Goal: Information Seeking & Learning: Learn about a topic

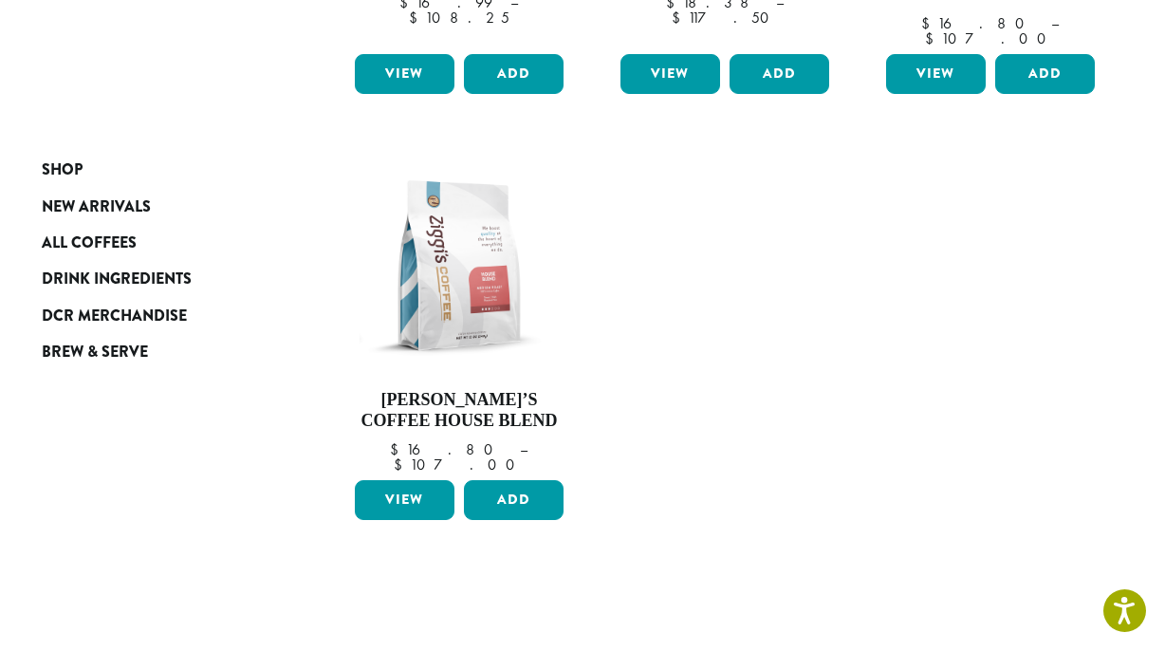
scroll to position [626, 0]
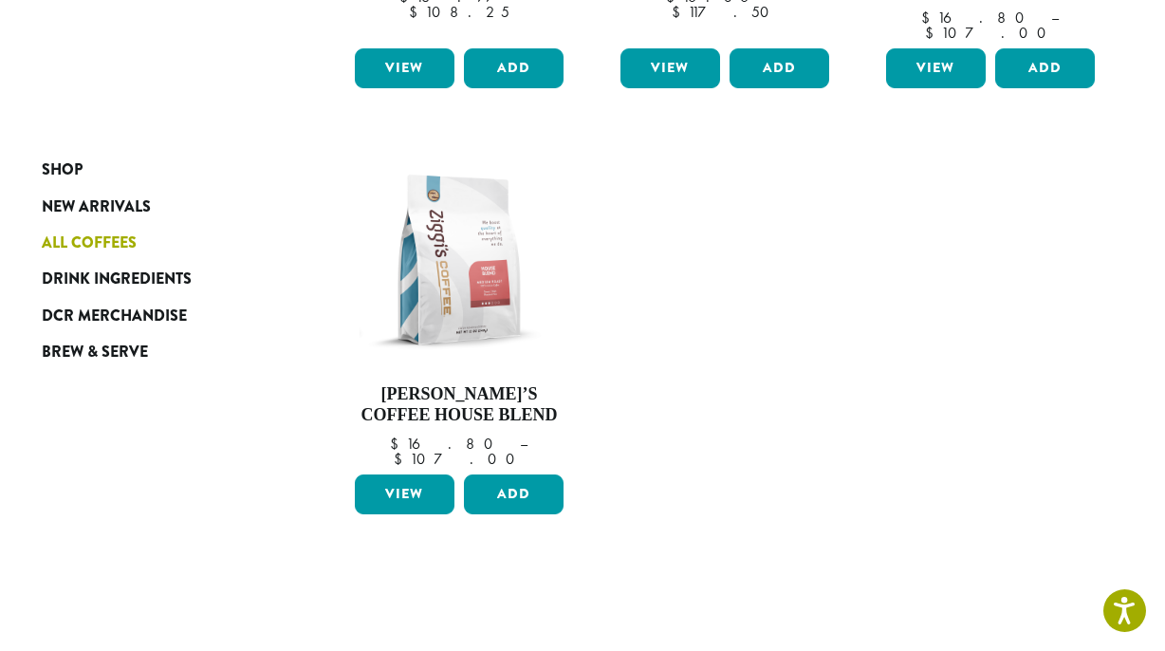
click at [111, 243] on span "All Coffees" at bounding box center [89, 244] width 95 height 24
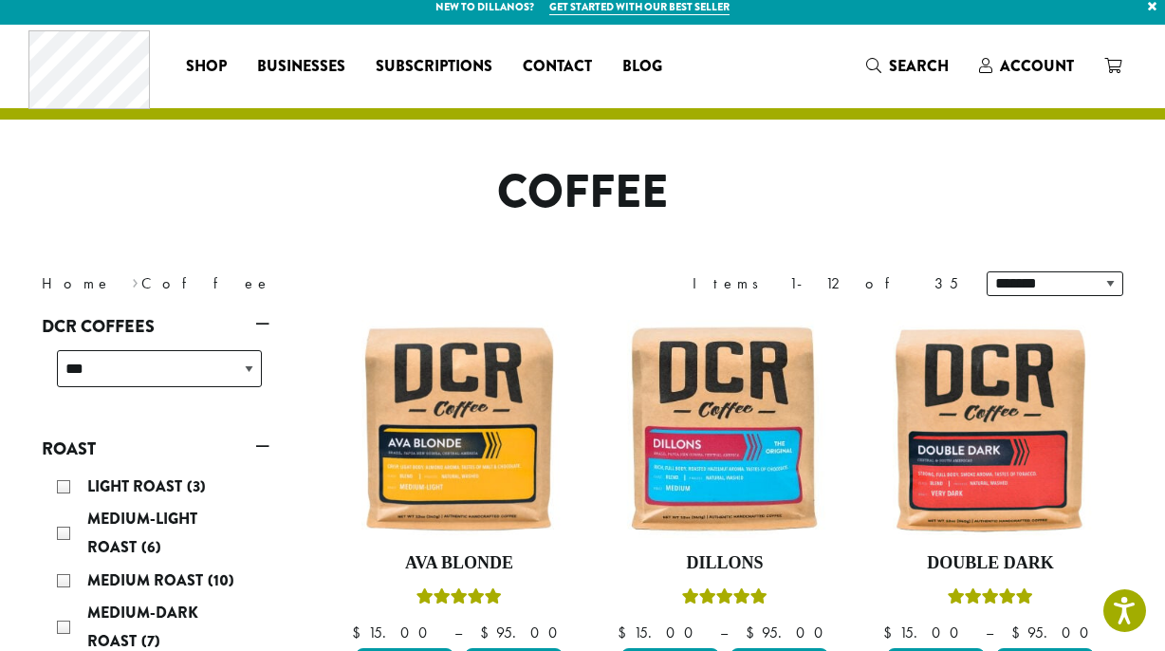
scroll to position [8, 0]
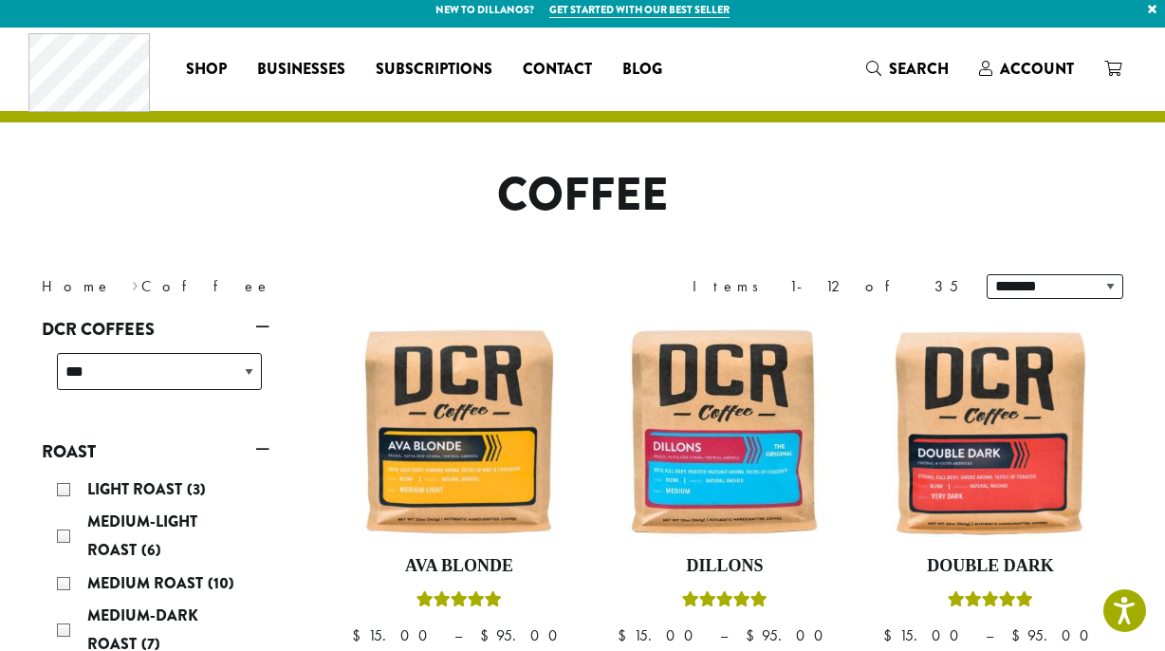
click at [69, 489] on div "Light Roast (3)" at bounding box center [159, 489] width 205 height 28
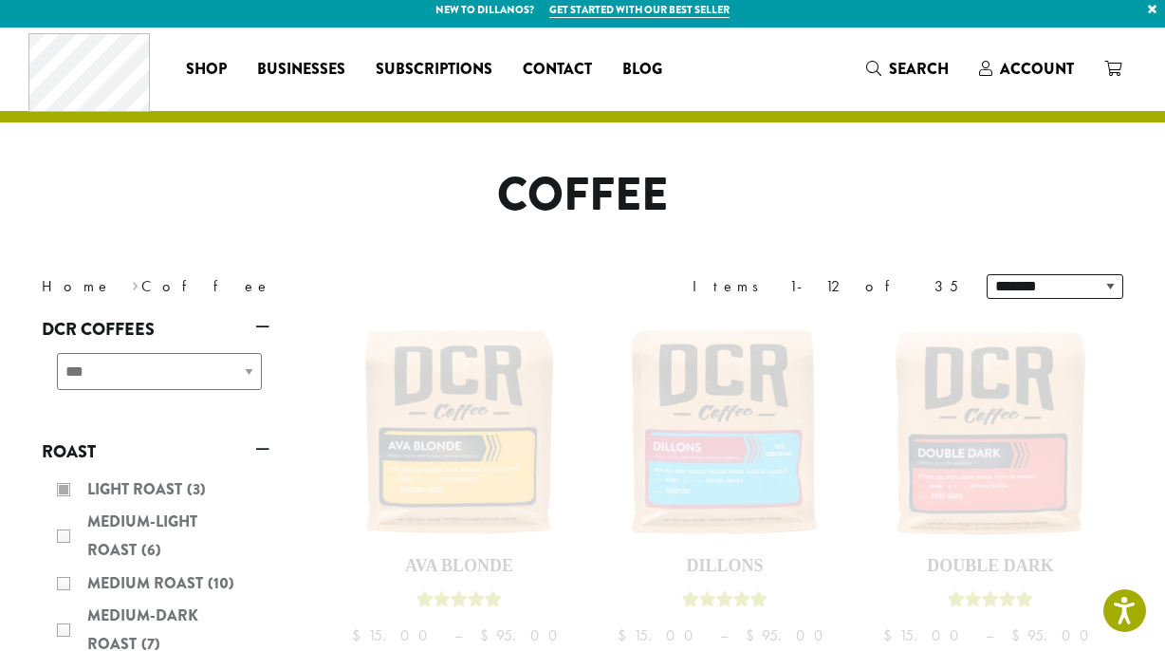
click at [65, 535] on div "Light Roast (3) Medium-Light Roast (6) Medium Roast (10) Medium-Dark Roast (7) …" at bounding box center [156, 599] width 228 height 263
click at [65, 486] on div "Light Roast (3) Medium-Light Roast (6) Medium Roast (10) Medium-Dark Roast (7) …" at bounding box center [156, 599] width 228 height 263
click at [65, 537] on div "Light Roast (3) Medium-Light Roast (6) Medium Roast (10) Medium-Dark Roast (7) …" at bounding box center [156, 599] width 228 height 263
click at [231, 497] on div "Light Roast (3) Medium-Light Roast (6) Medium Roast (10) Medium-Dark Roast (7) …" at bounding box center [156, 599] width 228 height 263
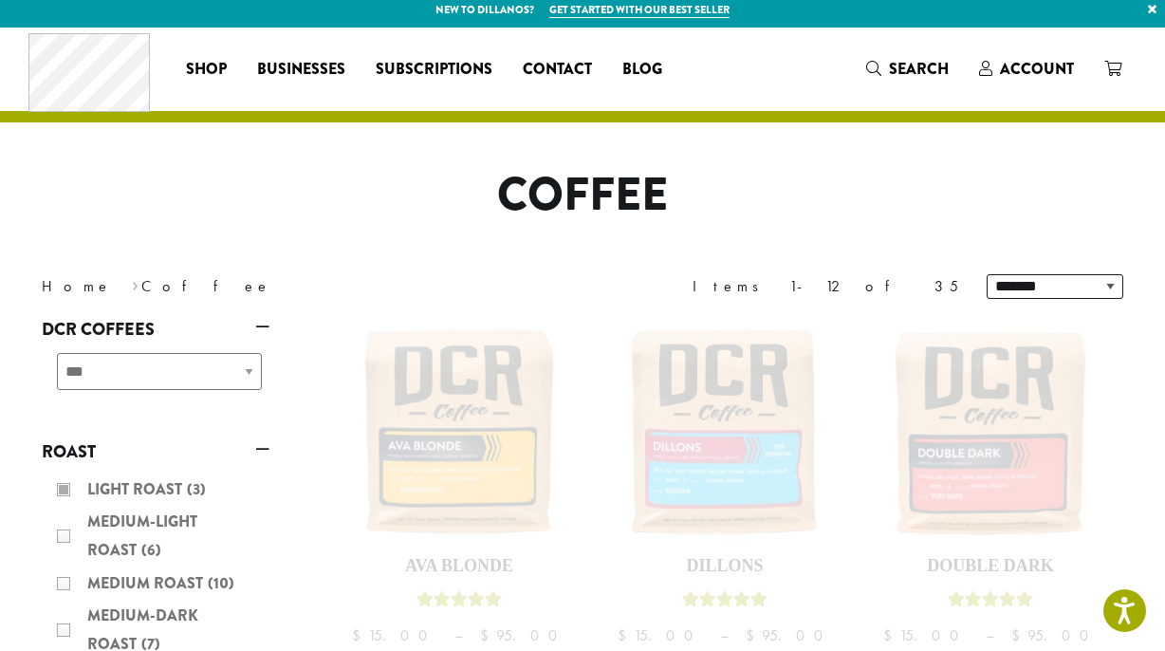
click at [266, 322] on link "DCR Coffees" at bounding box center [156, 329] width 228 height 32
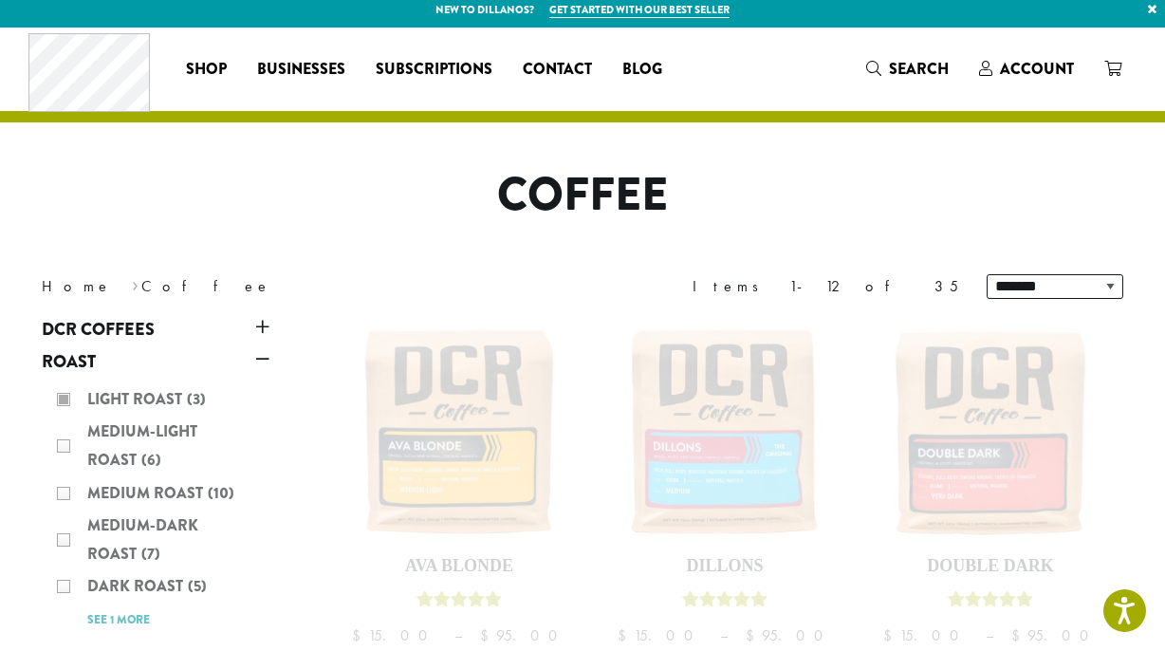
click at [63, 443] on div "Light Roast (3) Medium-Light Roast (6) Medium Roast (10) Medium-Dark Roast (7) …" at bounding box center [156, 509] width 228 height 263
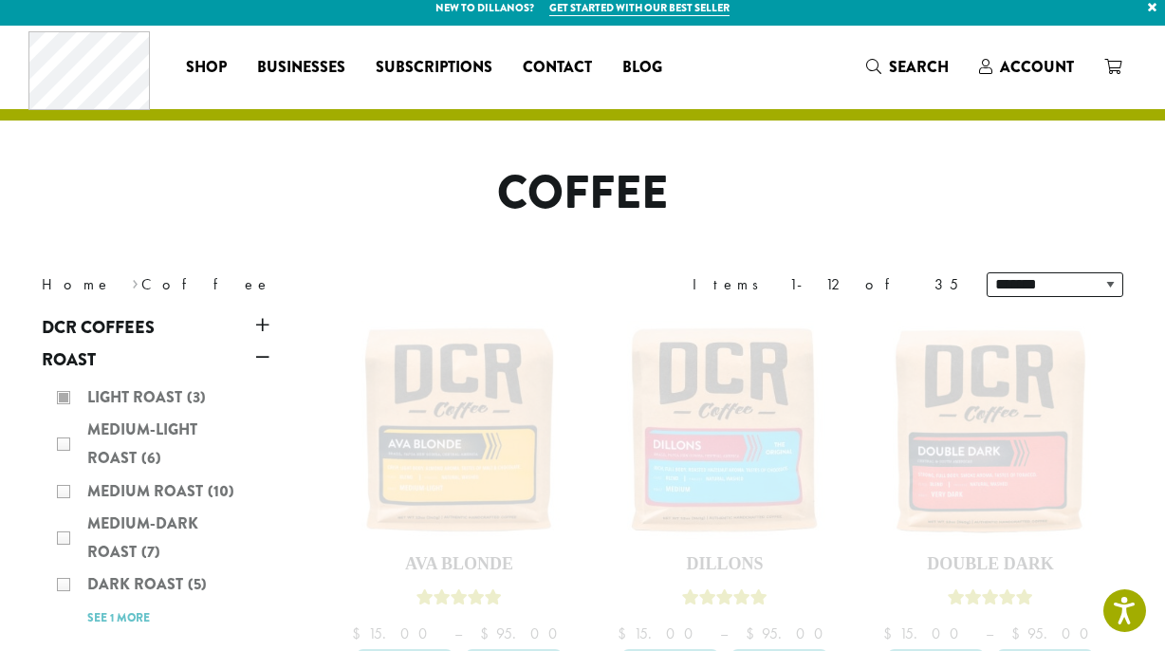
scroll to position [12, 0]
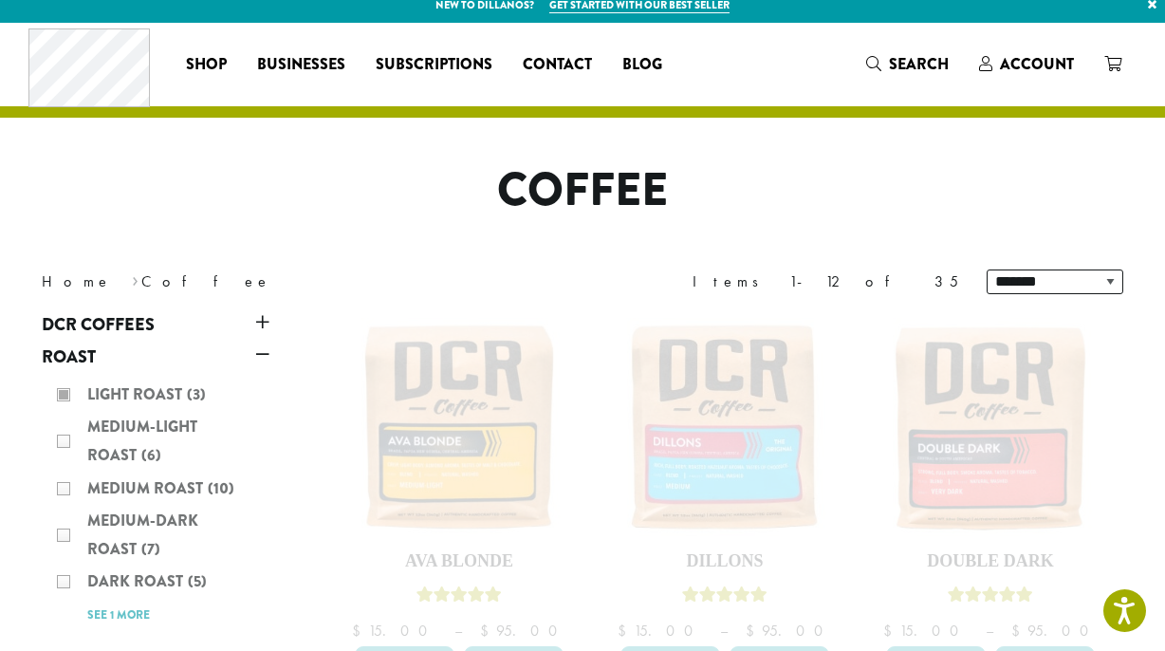
scroll to position [8, 0]
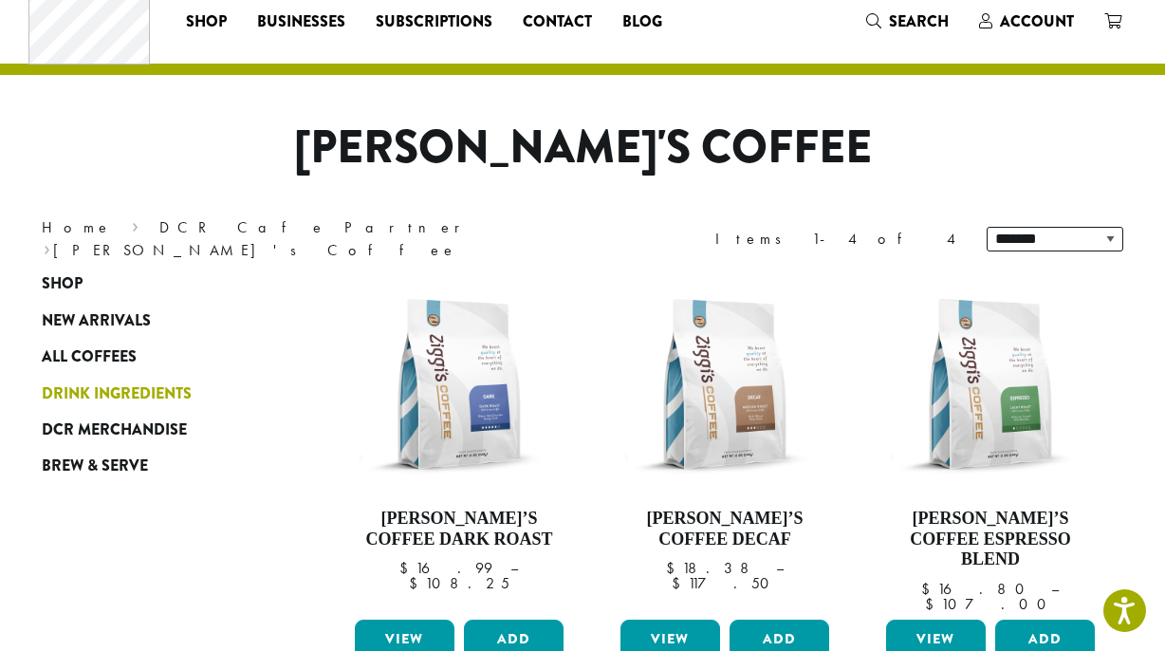
scroll to position [65, 0]
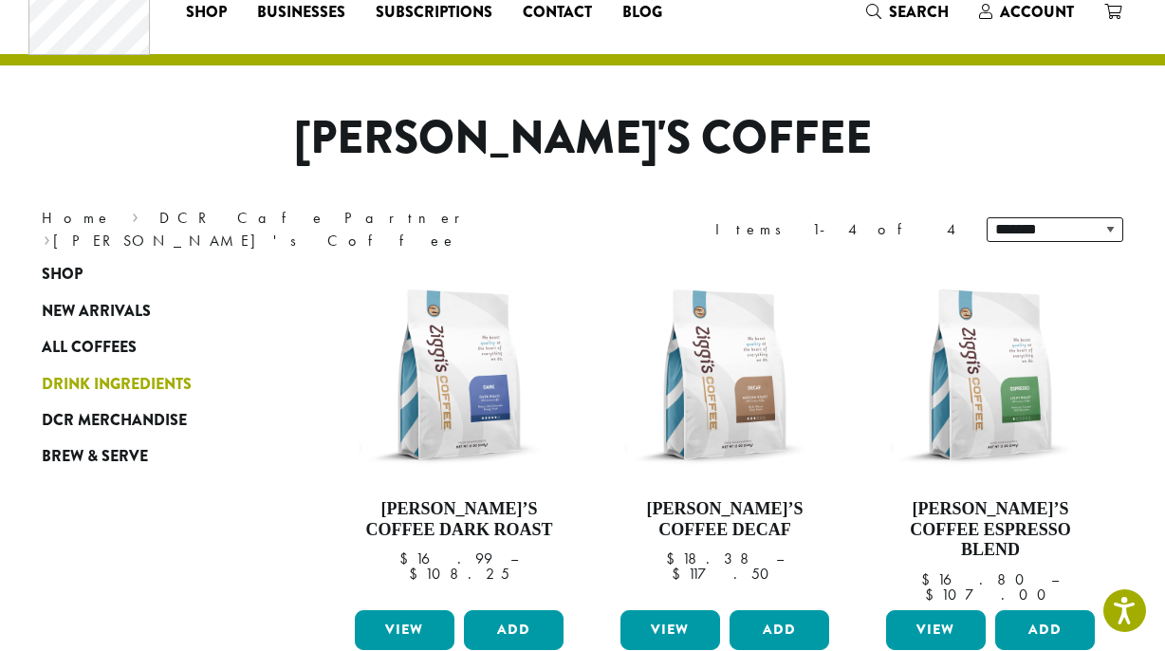
click at [168, 378] on span "Drink Ingredients" at bounding box center [117, 385] width 150 height 24
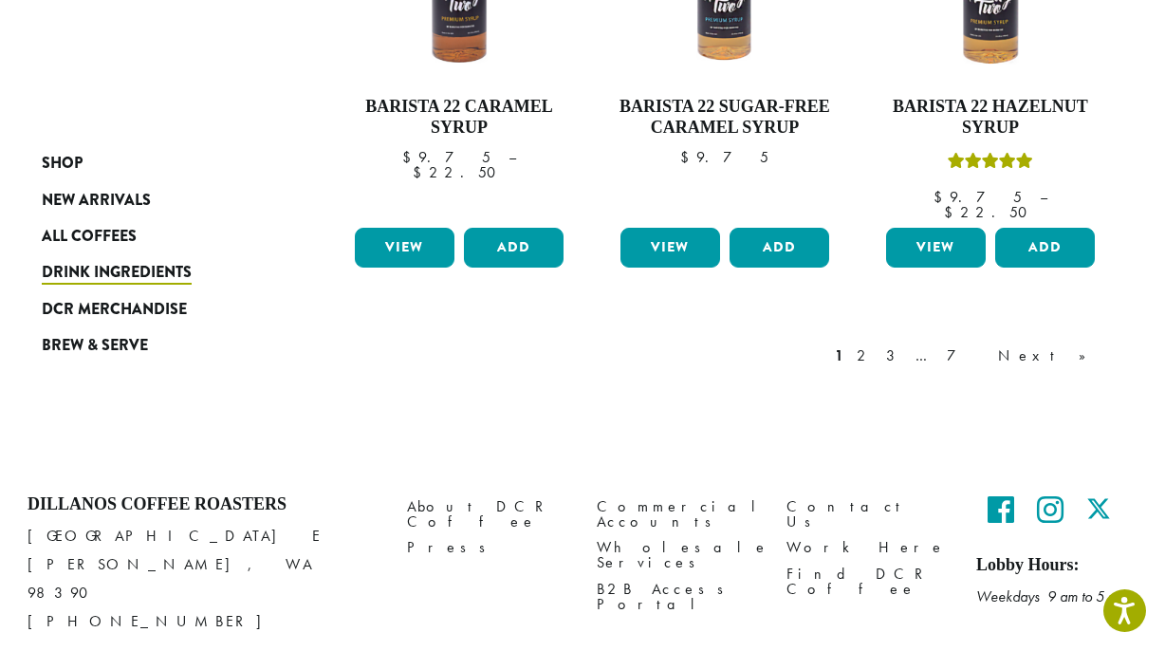
scroll to position [1774, 0]
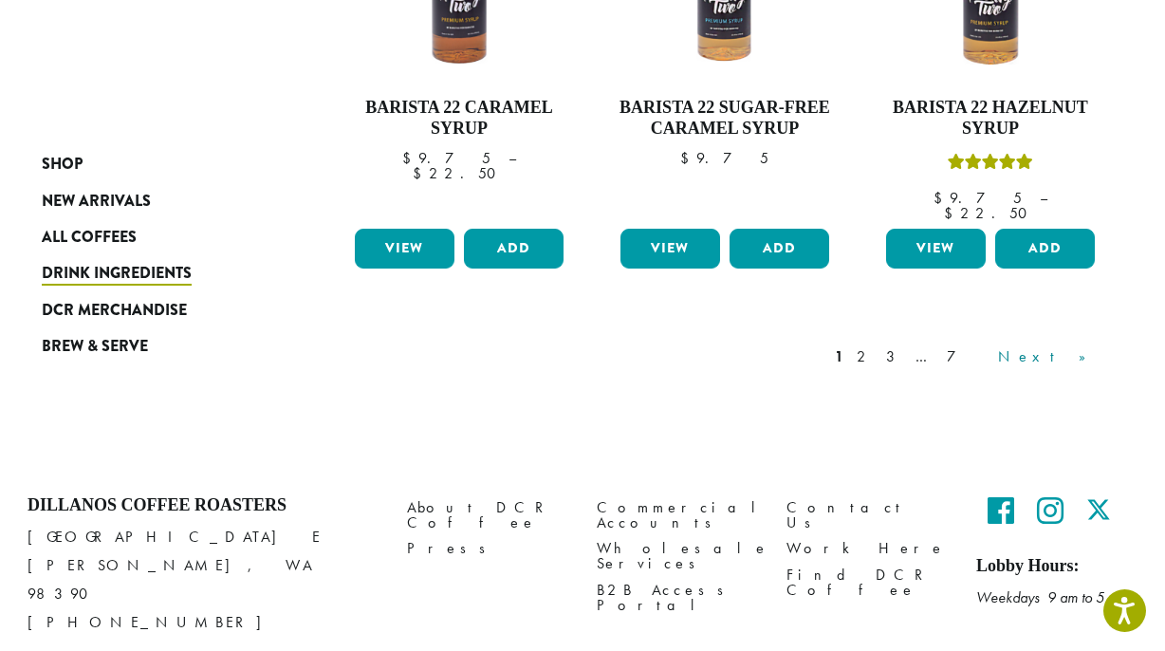
click at [1089, 345] on link "Next »" at bounding box center [1048, 356] width 109 height 23
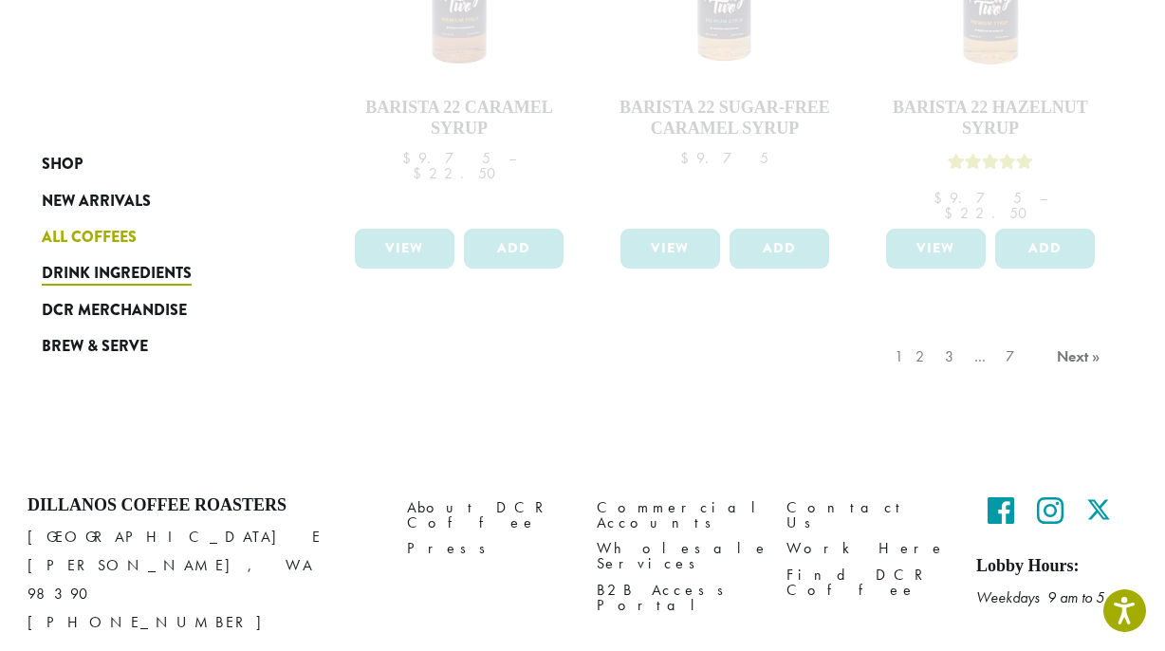
click at [114, 236] on span "All Coffees" at bounding box center [89, 238] width 95 height 24
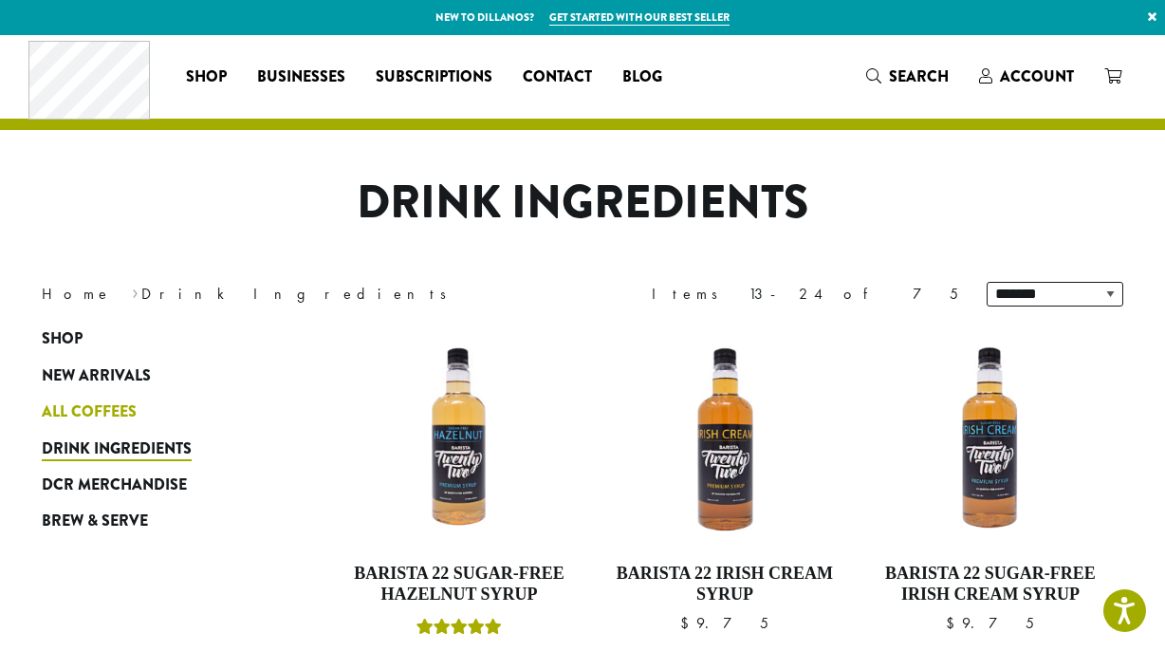
click at [104, 404] on span "All Coffees" at bounding box center [89, 412] width 95 height 24
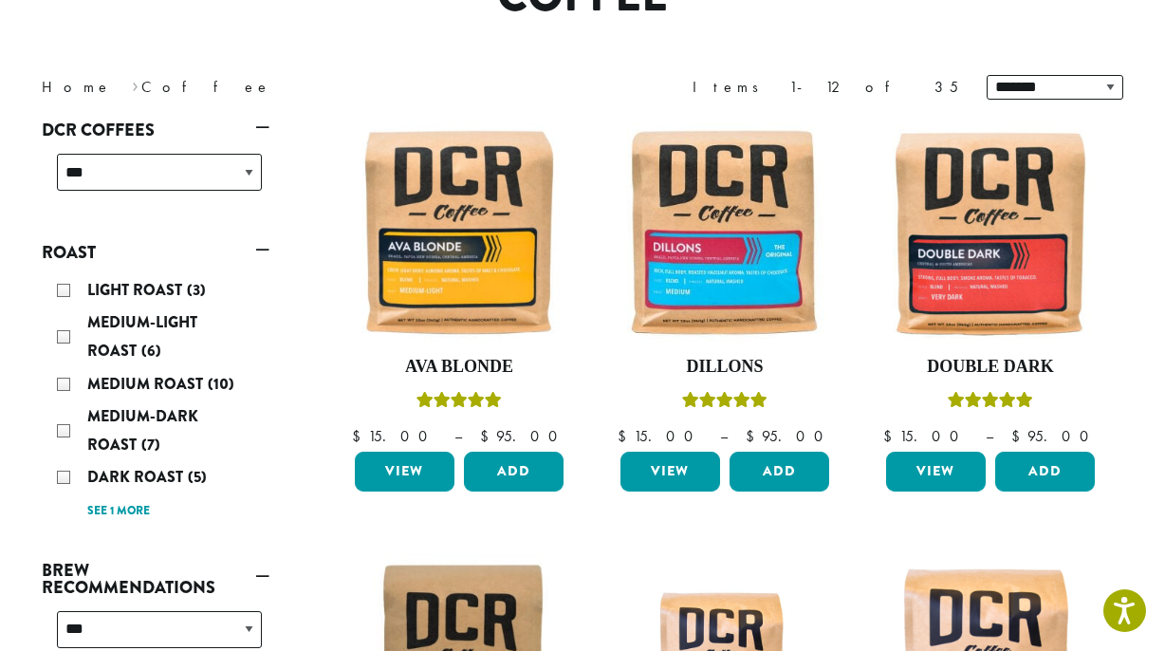
scroll to position [208, 0]
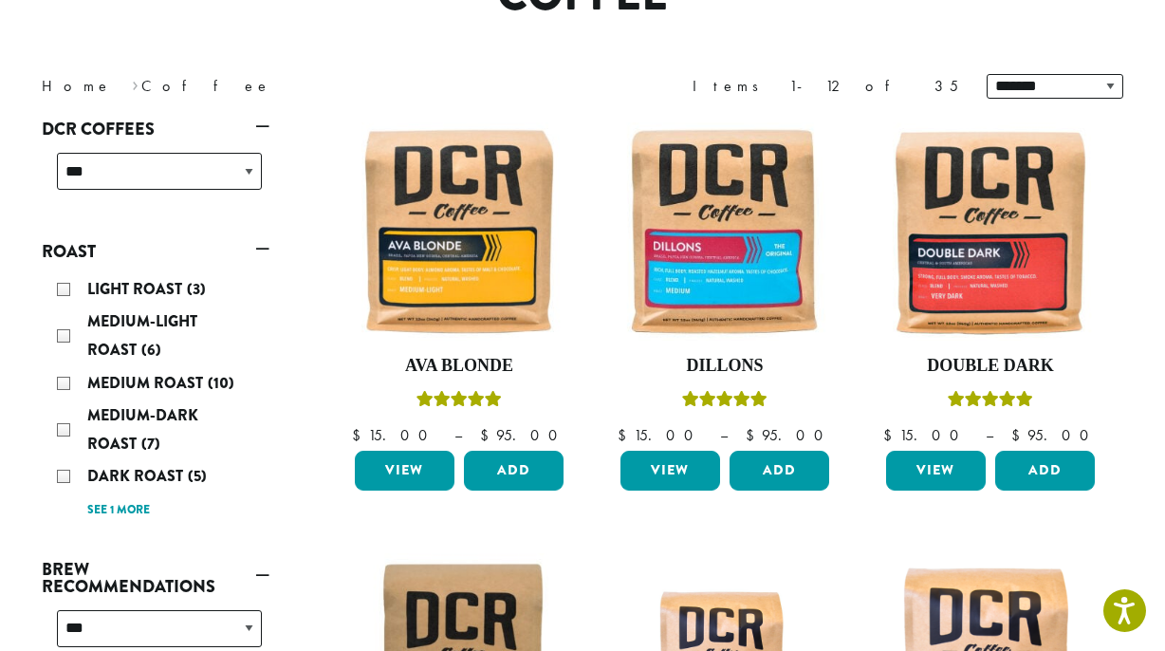
click at [266, 119] on link "DCR Coffees" at bounding box center [156, 129] width 228 height 32
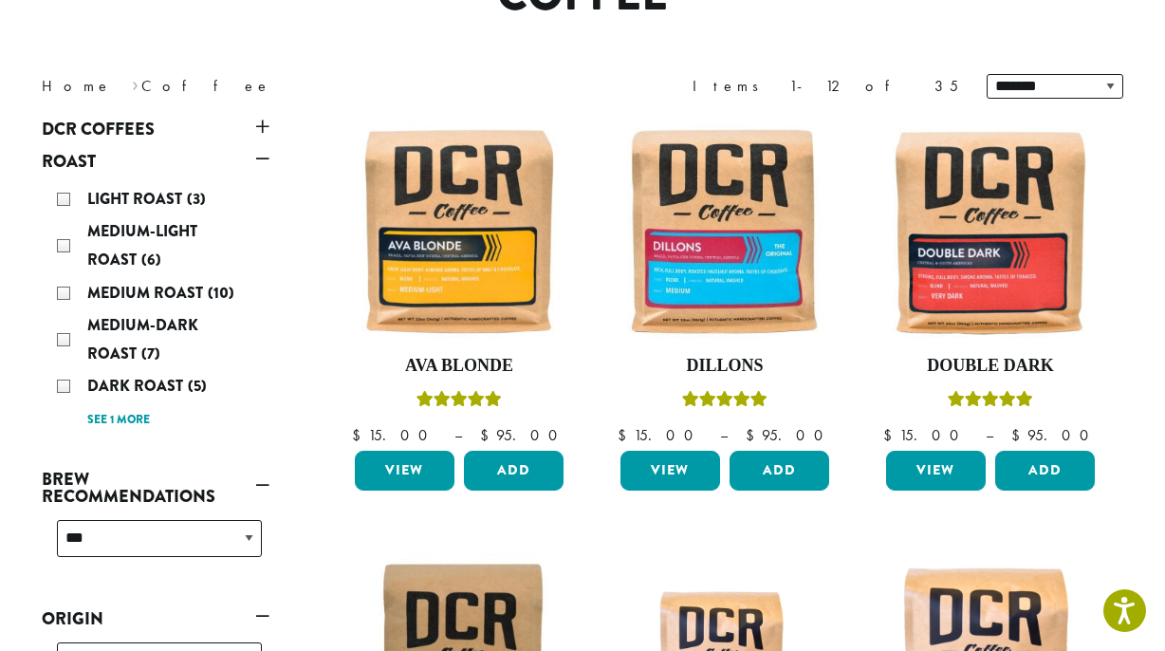
click at [268, 128] on link "DCR Coffees" at bounding box center [156, 129] width 228 height 32
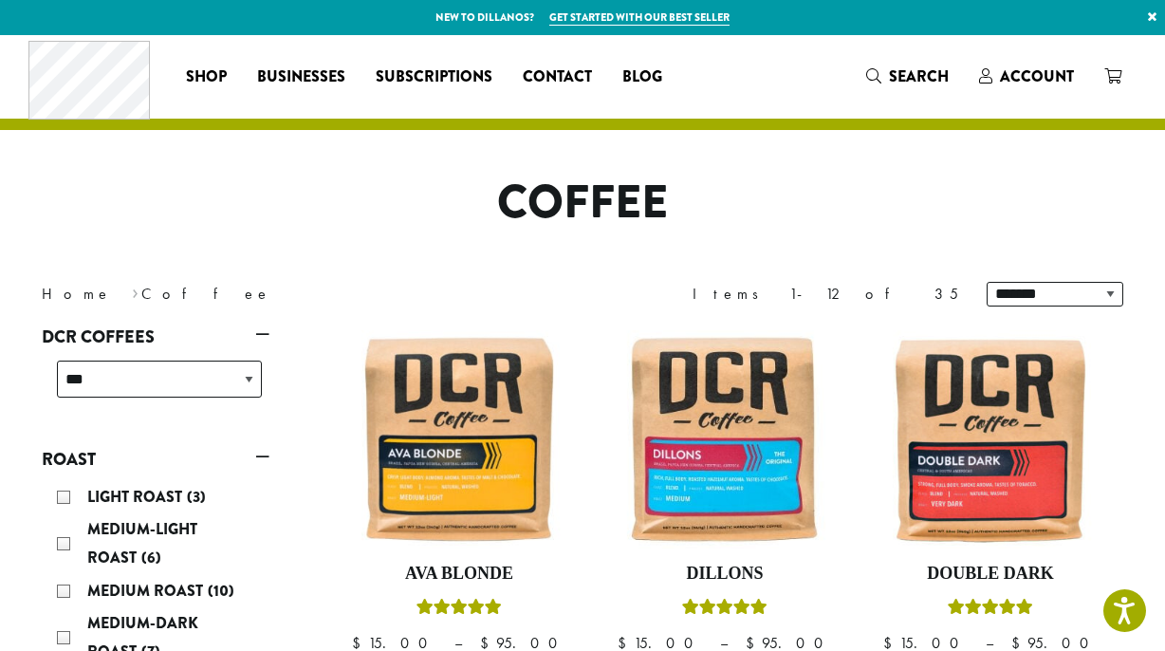
scroll to position [0, 0]
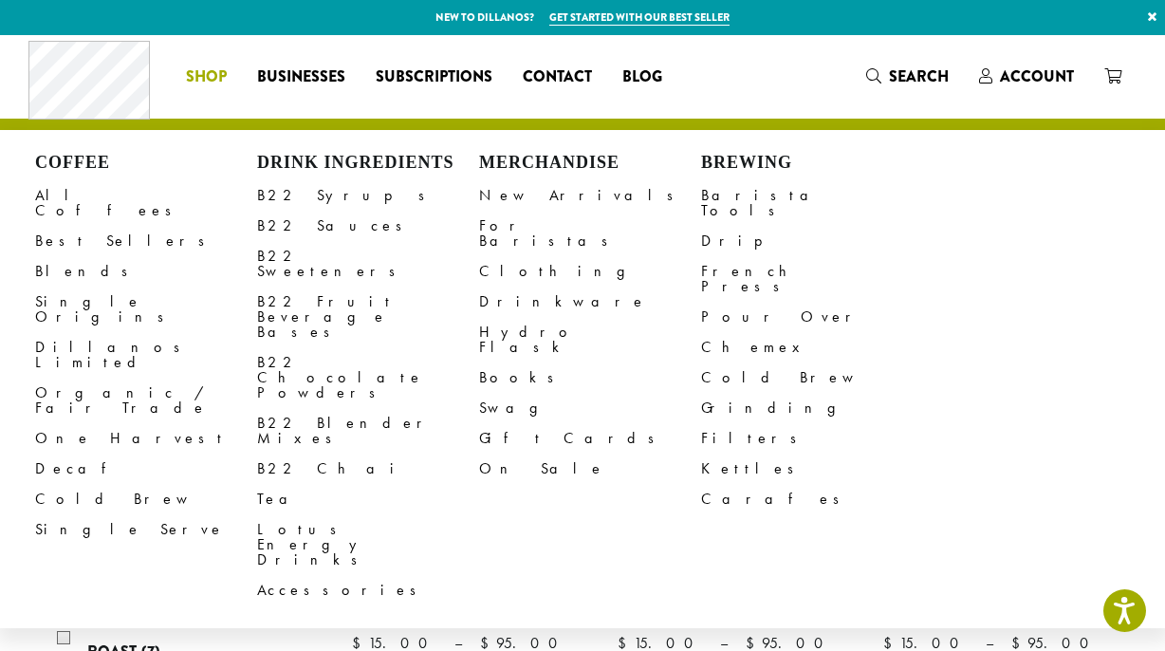
click at [212, 75] on span "Shop" at bounding box center [206, 77] width 41 height 24
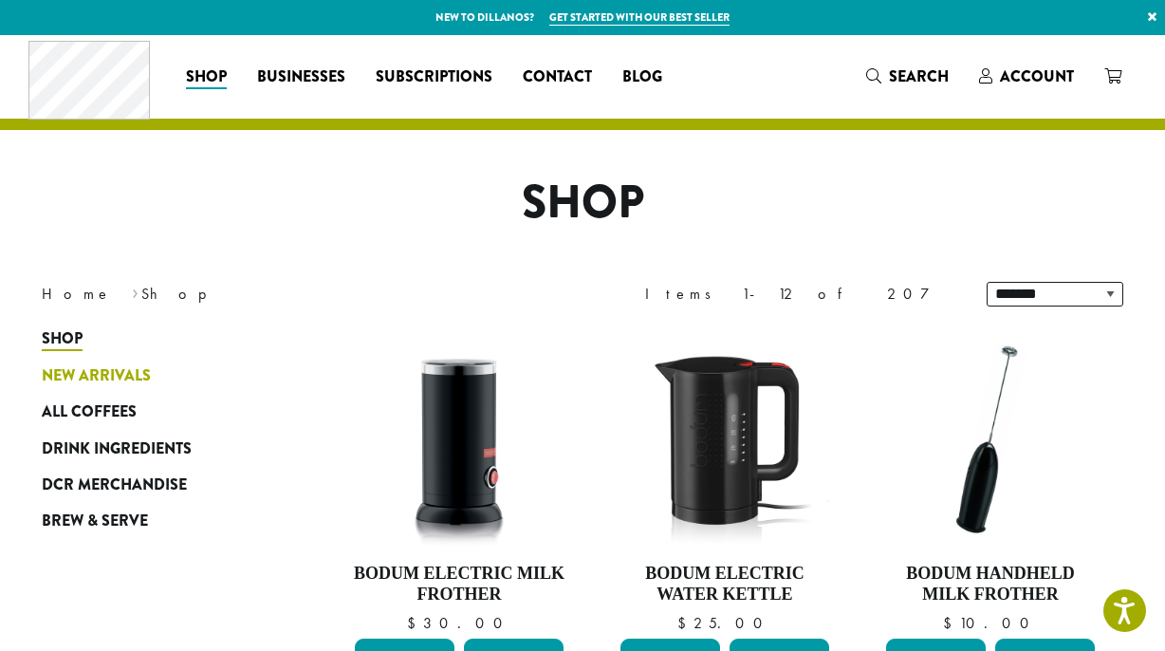
click at [127, 368] on span "New Arrivals" at bounding box center [96, 376] width 109 height 24
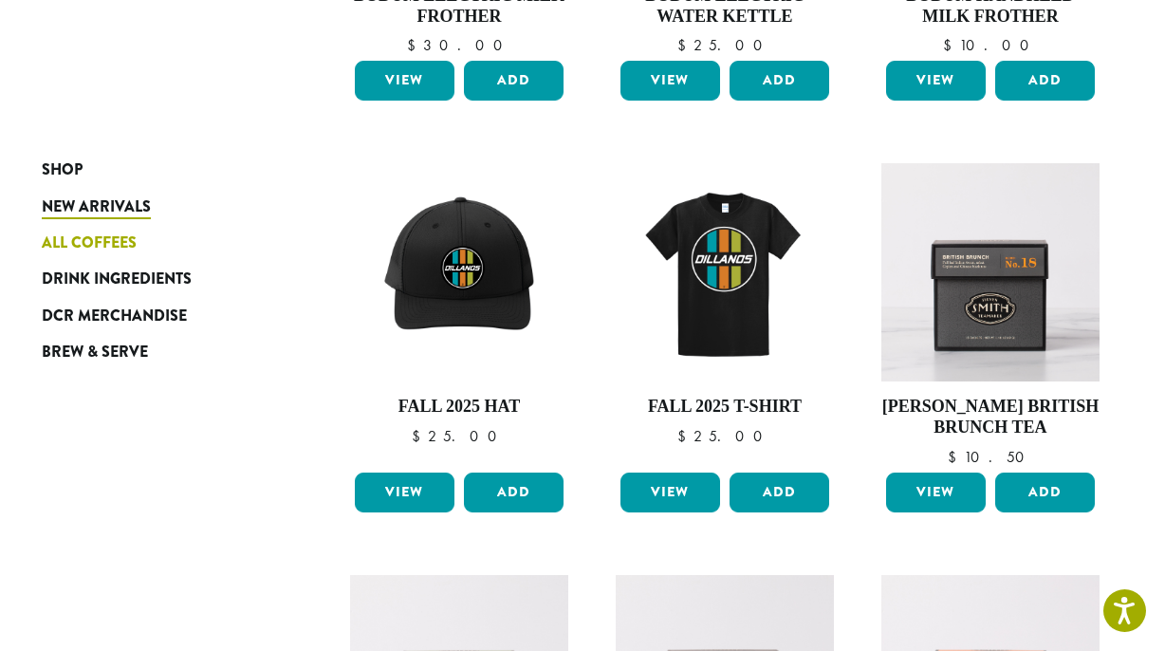
scroll to position [585, 1]
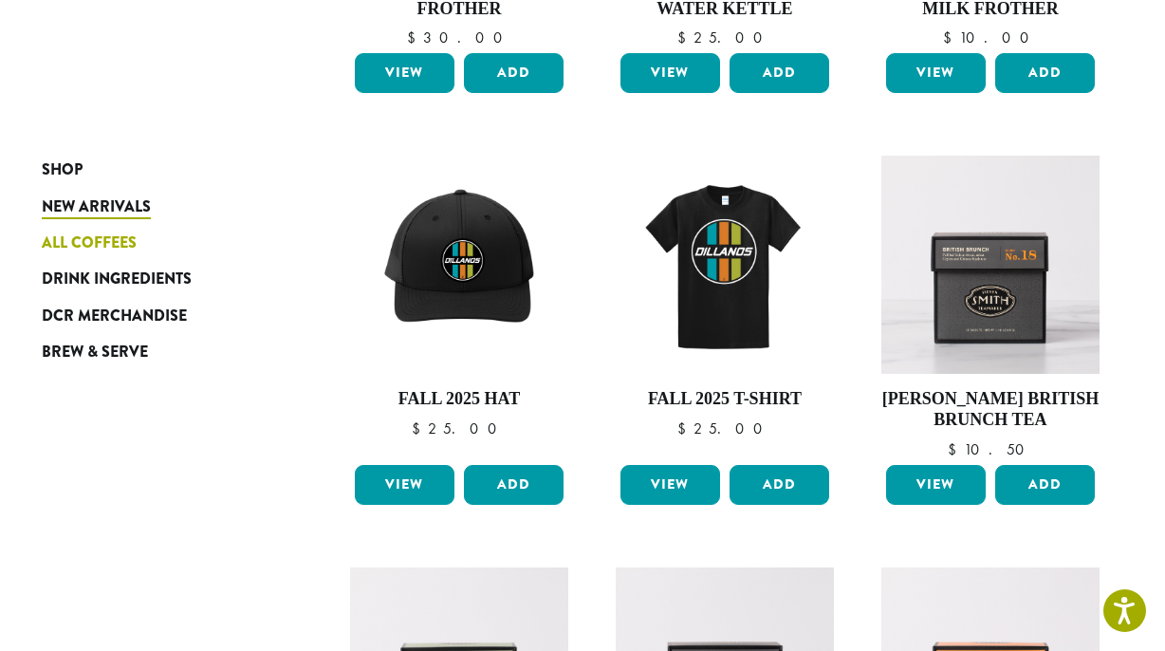
click at [117, 241] on span "All Coffees" at bounding box center [89, 244] width 95 height 24
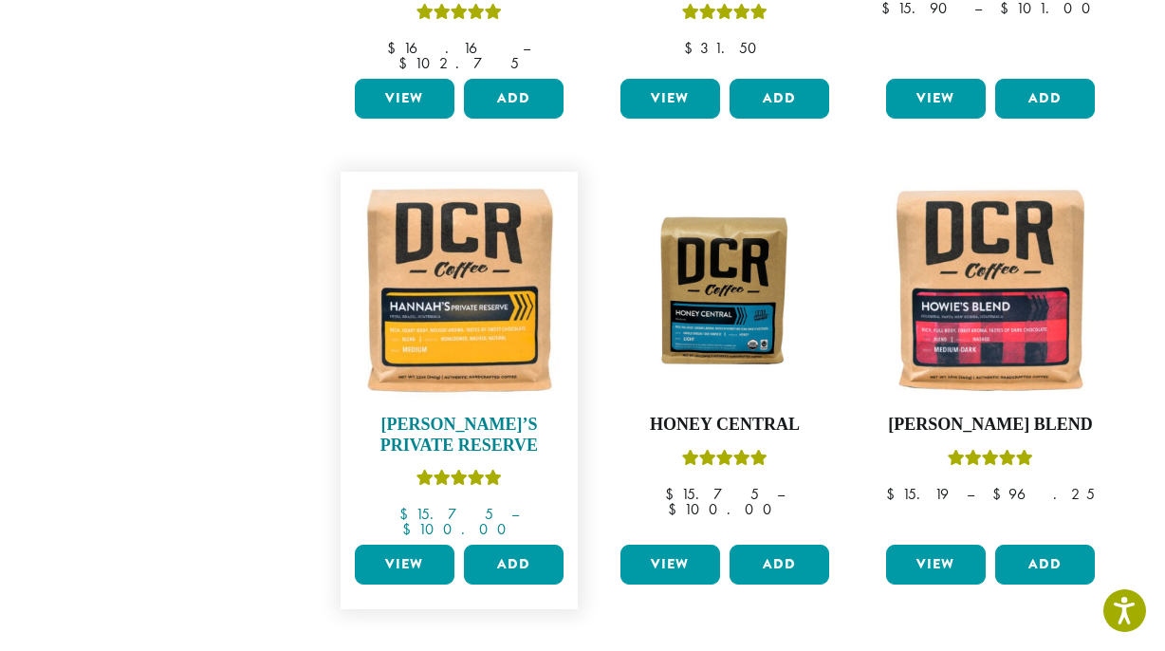
scroll to position [1522, 0]
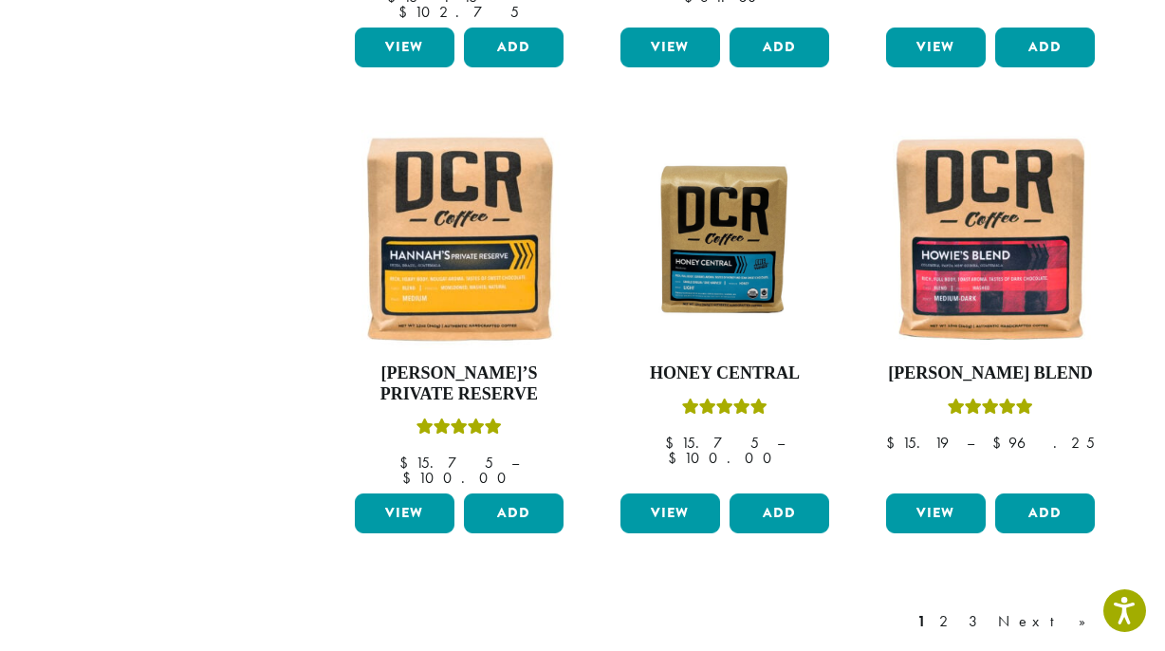
click at [1079, 610] on link "Next »" at bounding box center [1048, 621] width 109 height 23
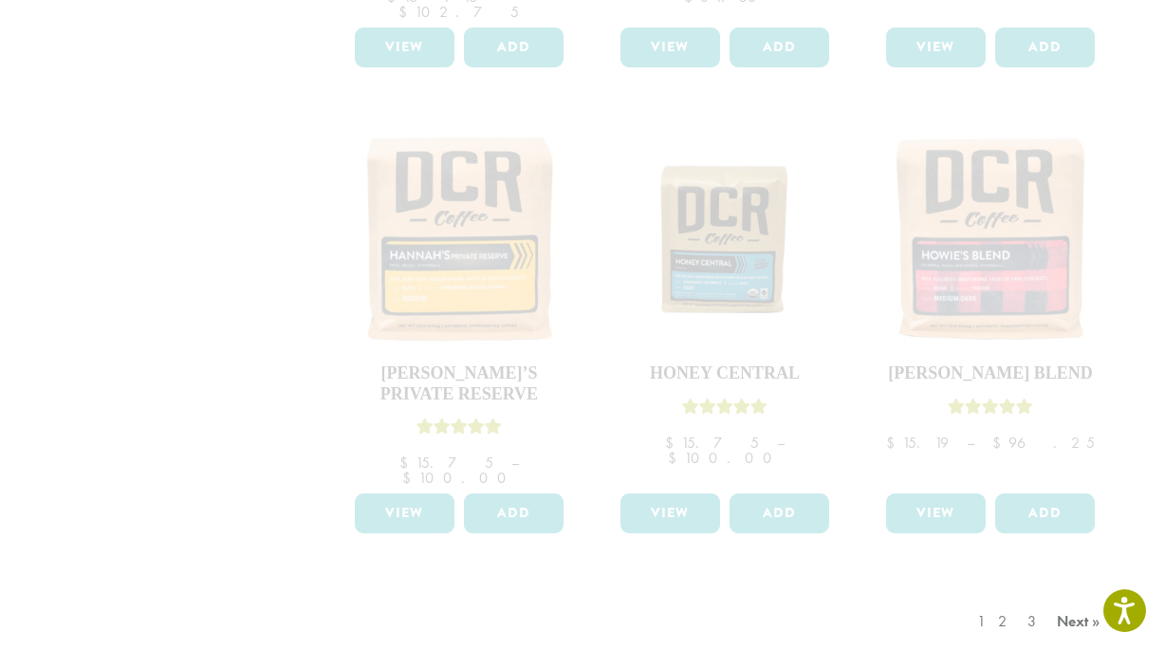
click at [1072, 596] on div "1 2 3 Next »" at bounding box center [1041, 640] width 136 height 89
